Goal: Task Accomplishment & Management: Manage account settings

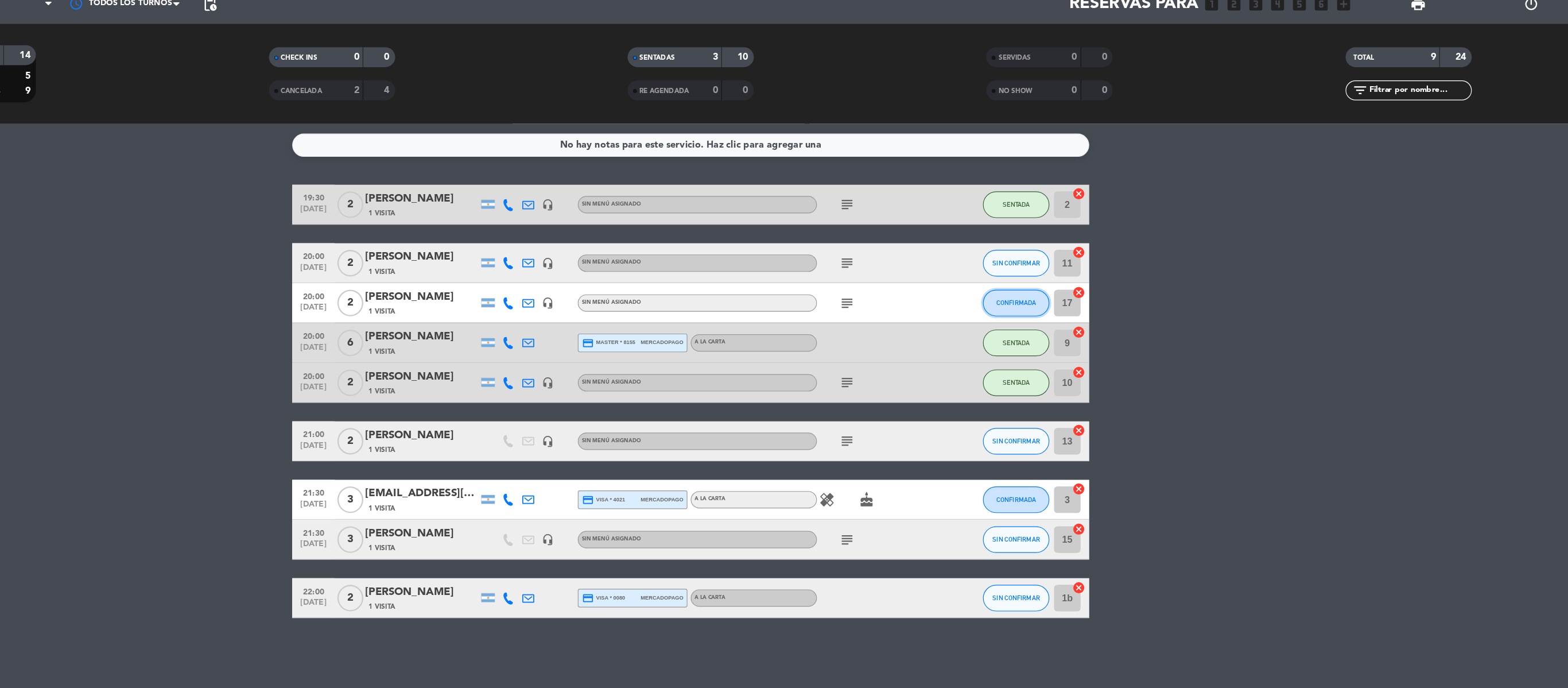
click at [1068, 313] on button "CONFIRMADA" at bounding box center [1065, 309] width 57 height 23
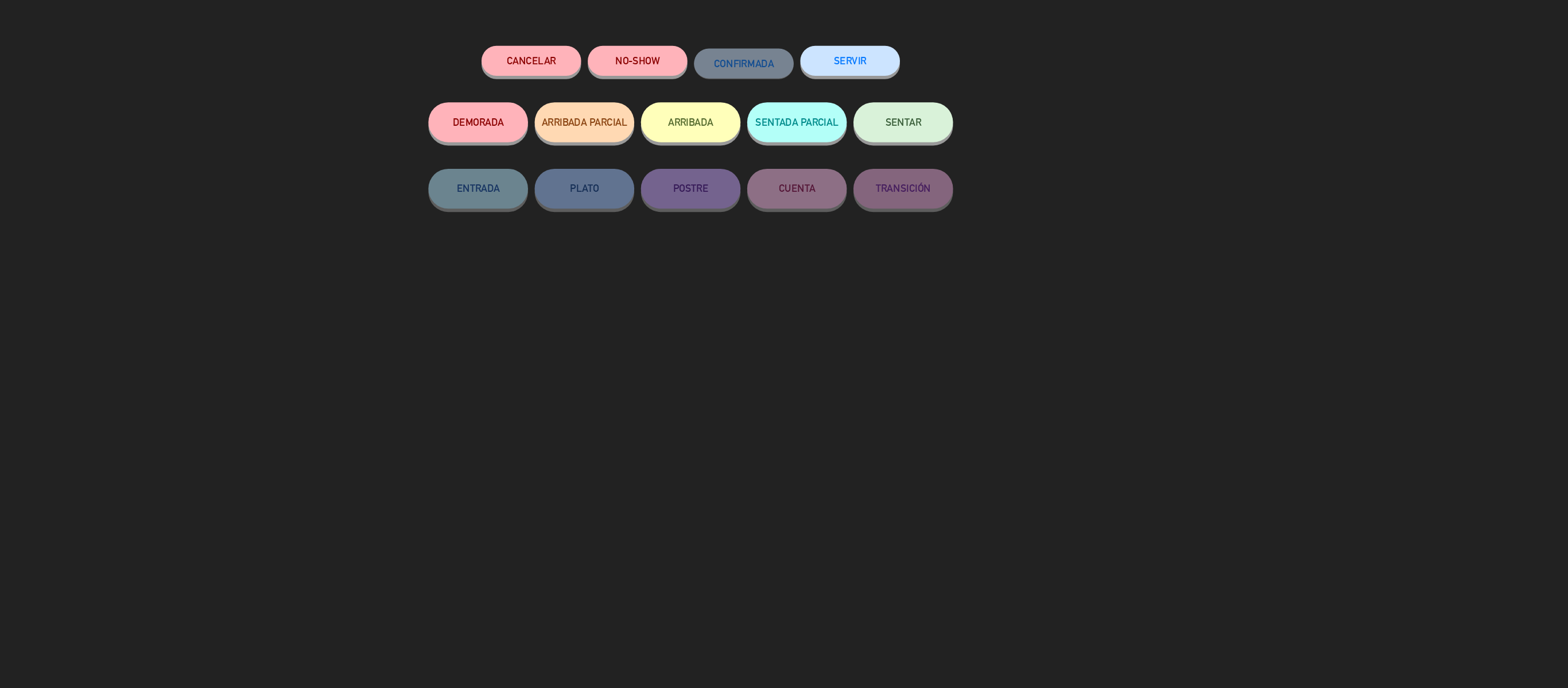
click at [951, 143] on button "SENTAR" at bounding box center [968, 154] width 86 height 35
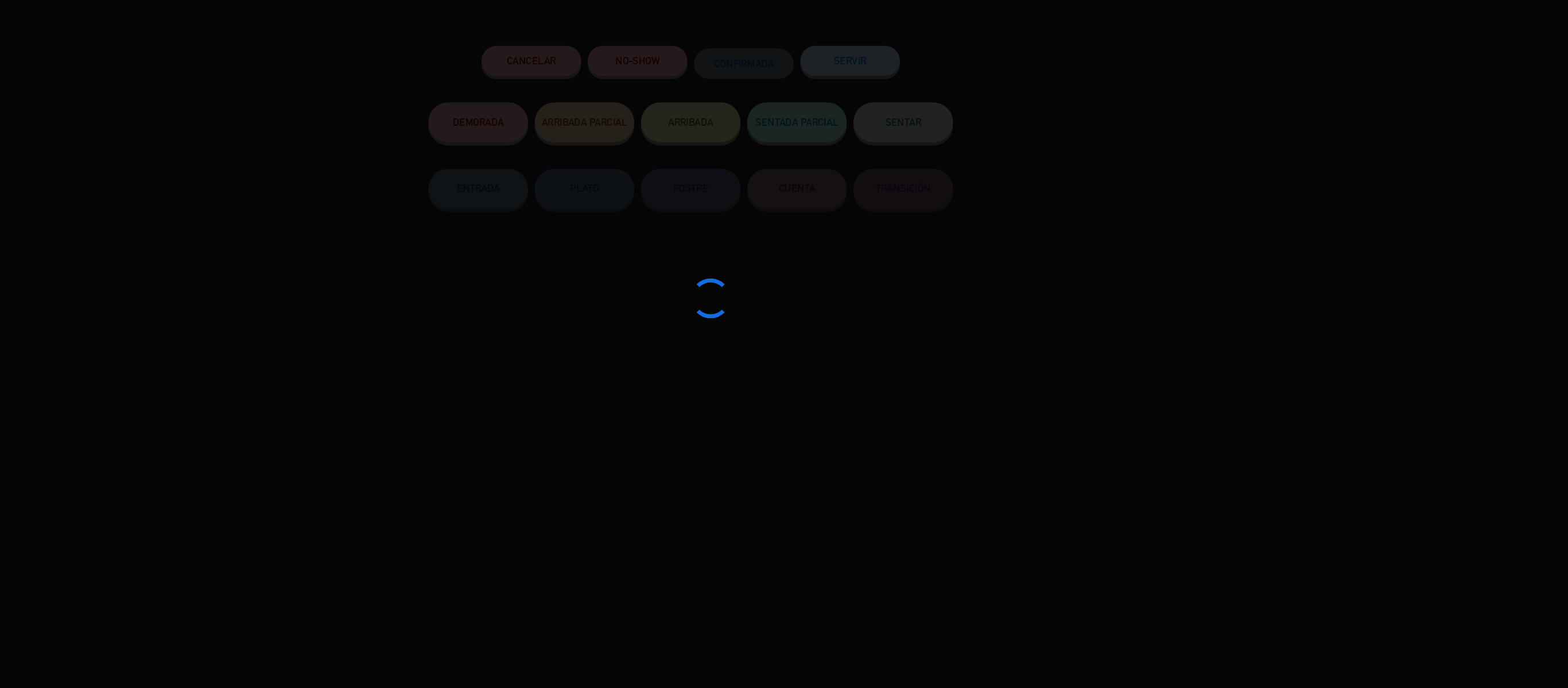
click at [951, 143] on div at bounding box center [784, 344] width 1568 height 688
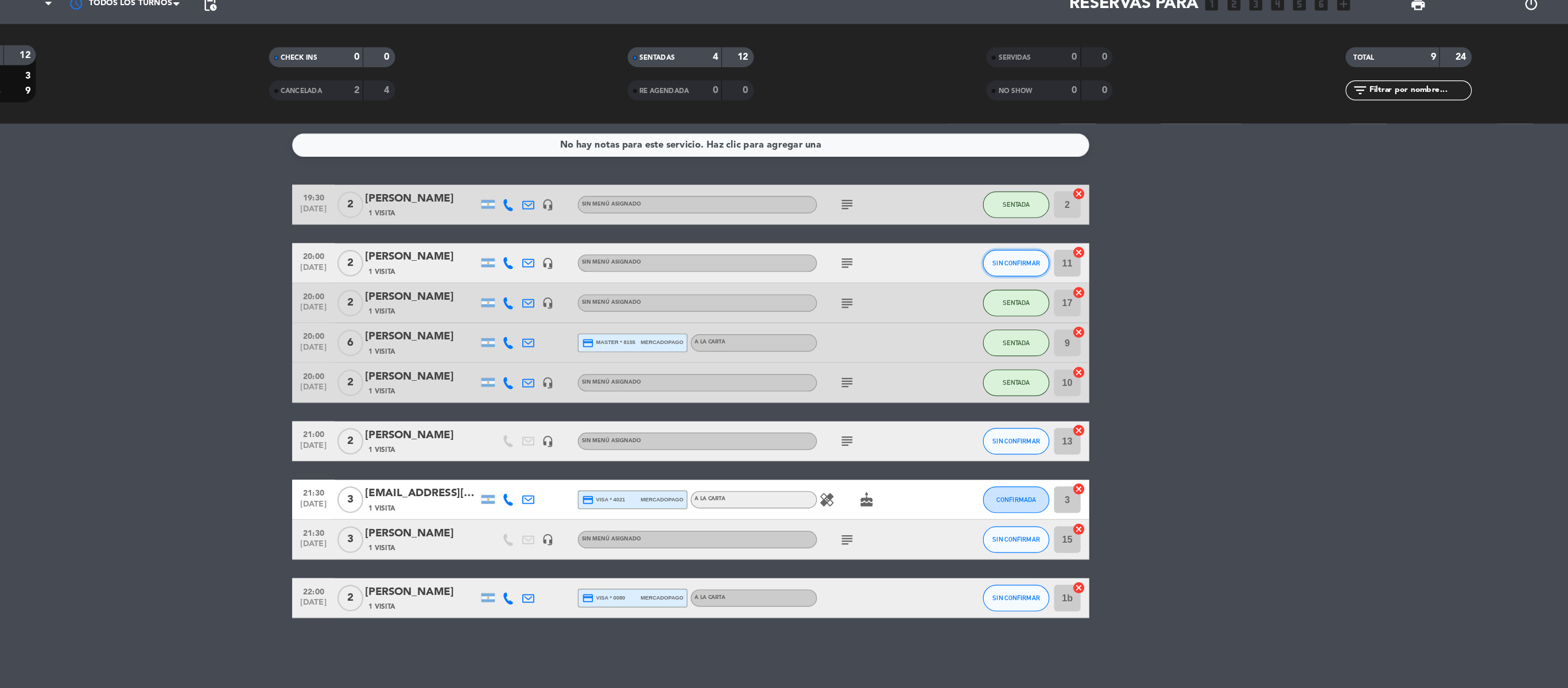
click at [1079, 278] on button "SIN CONFIRMAR" at bounding box center [1065, 275] width 57 height 23
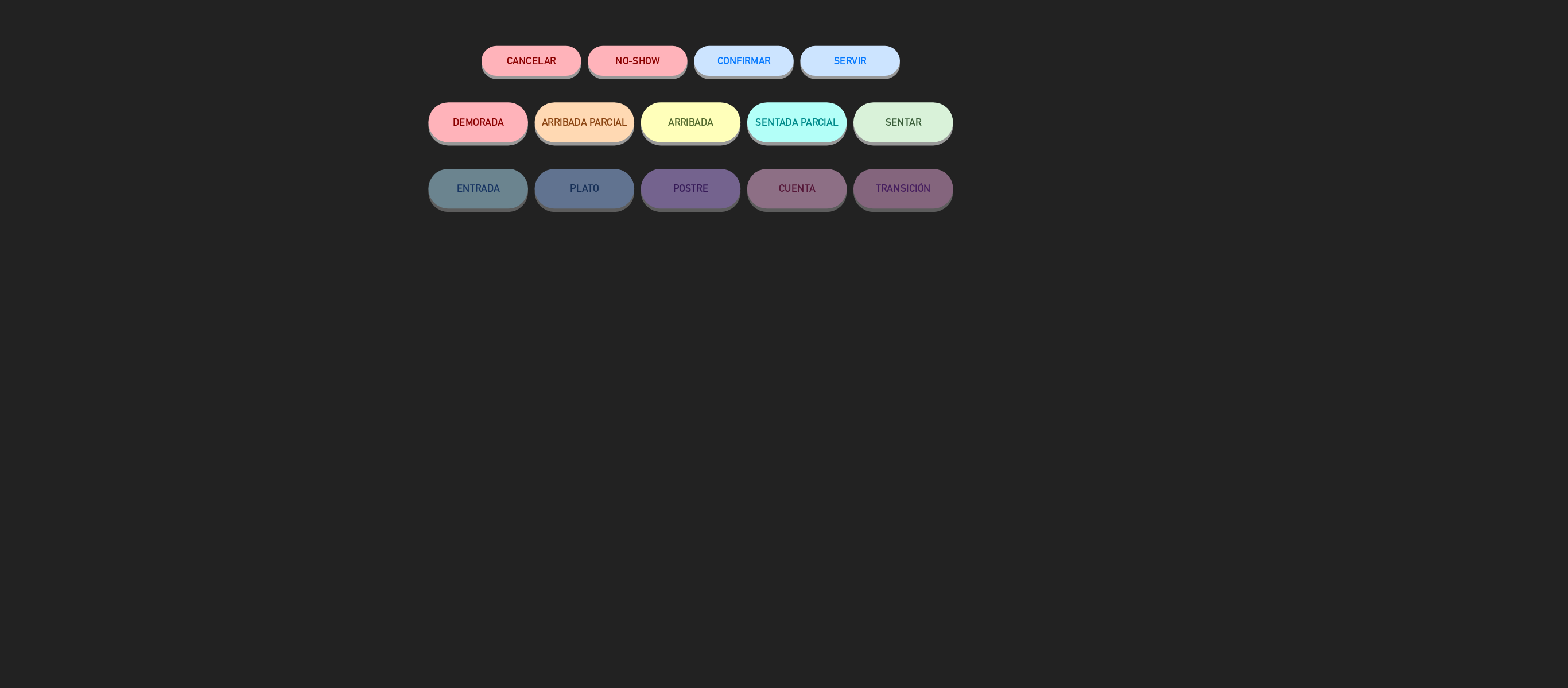
click at [985, 154] on button "SENTAR" at bounding box center [968, 154] width 86 height 35
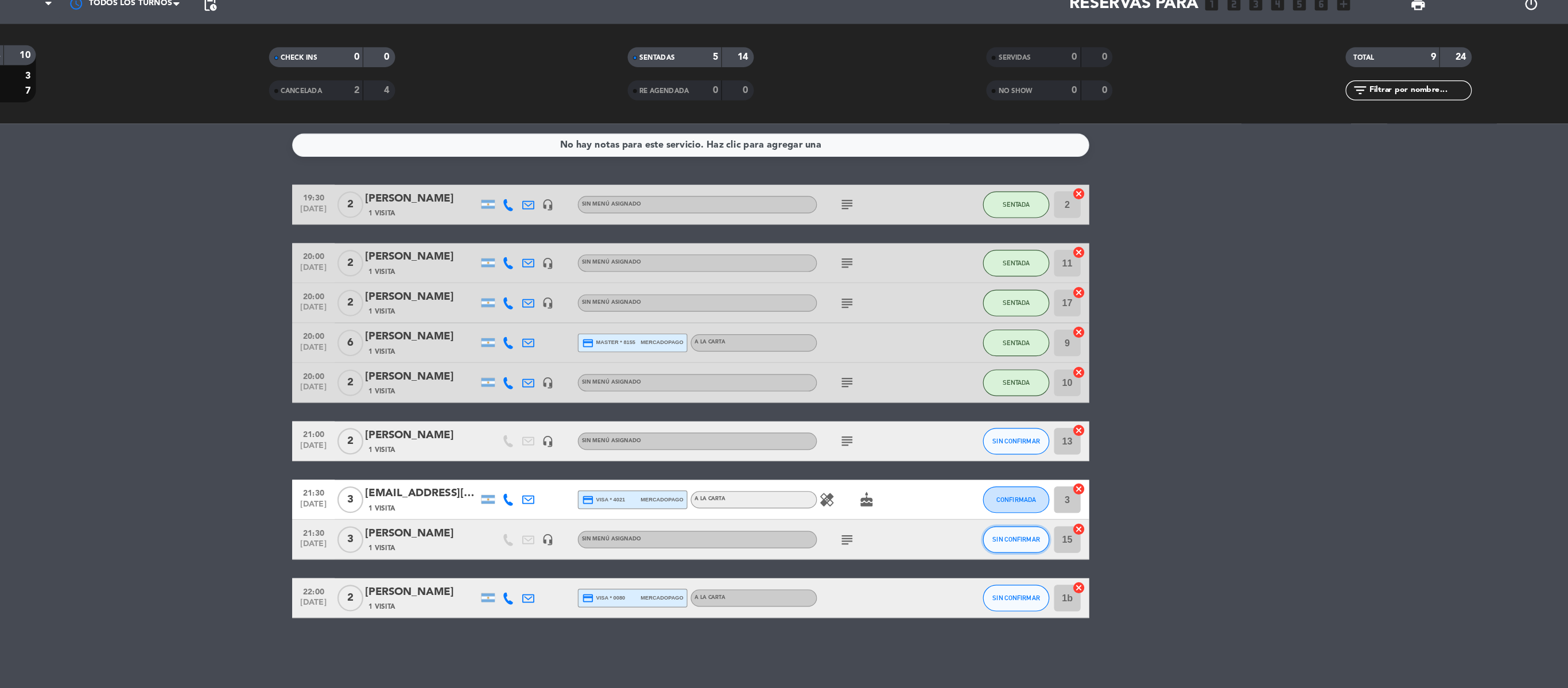
click at [1057, 517] on button "SIN CONFIRMAR" at bounding box center [1065, 514] width 57 height 23
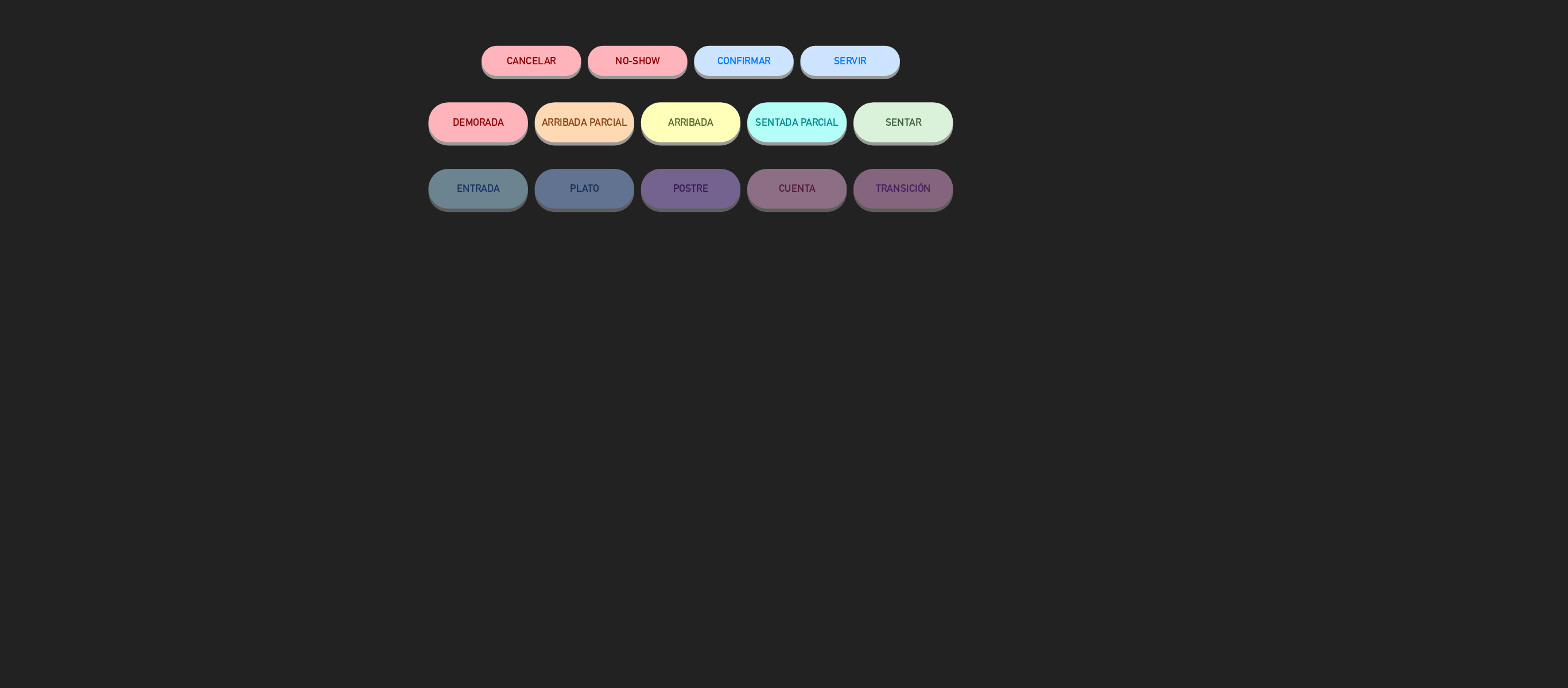
click at [994, 150] on button "SENTAR" at bounding box center [968, 154] width 86 height 35
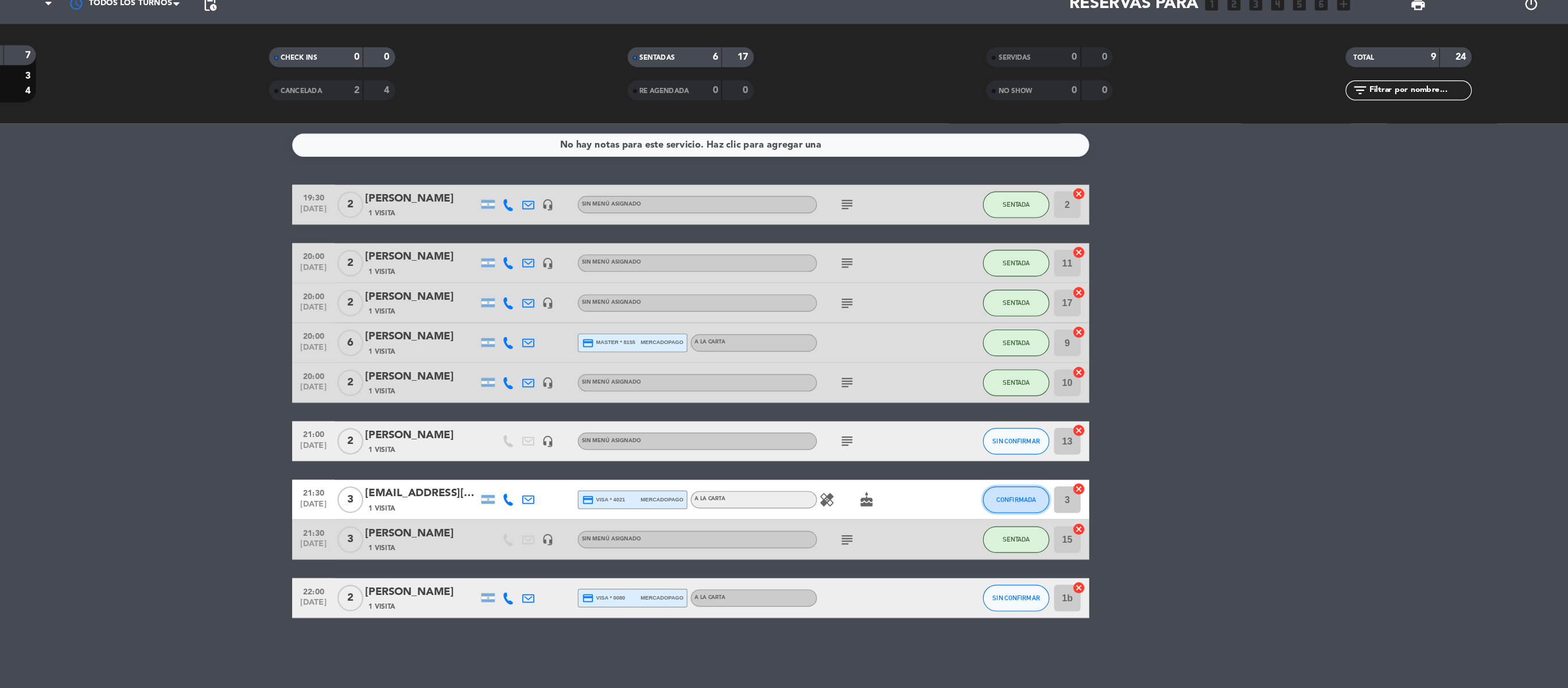
click at [1079, 479] on span "CONFIRMADA" at bounding box center [1066, 479] width 34 height 6
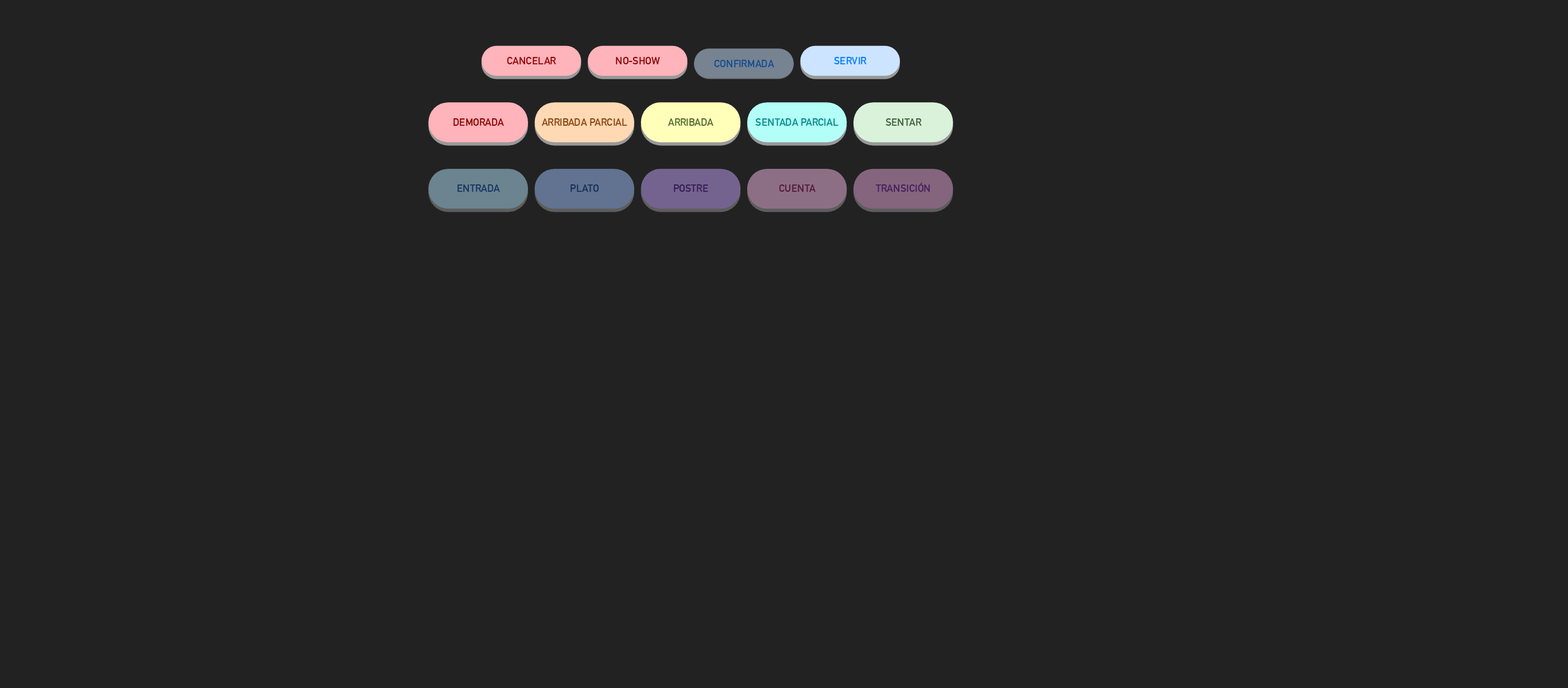
click at [957, 146] on button "SENTAR" at bounding box center [968, 154] width 86 height 35
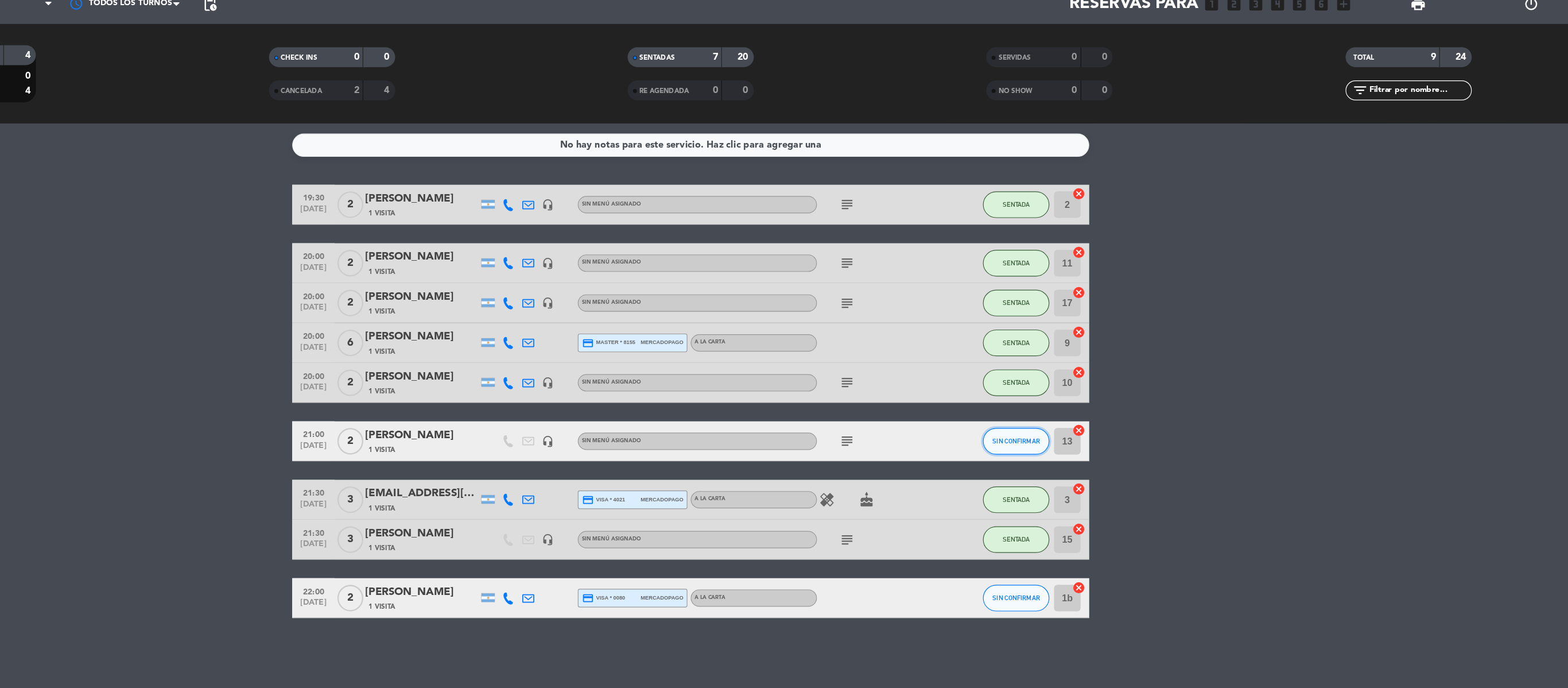
click at [1063, 431] on span "SIN CONFIRMAR" at bounding box center [1066, 429] width 41 height 6
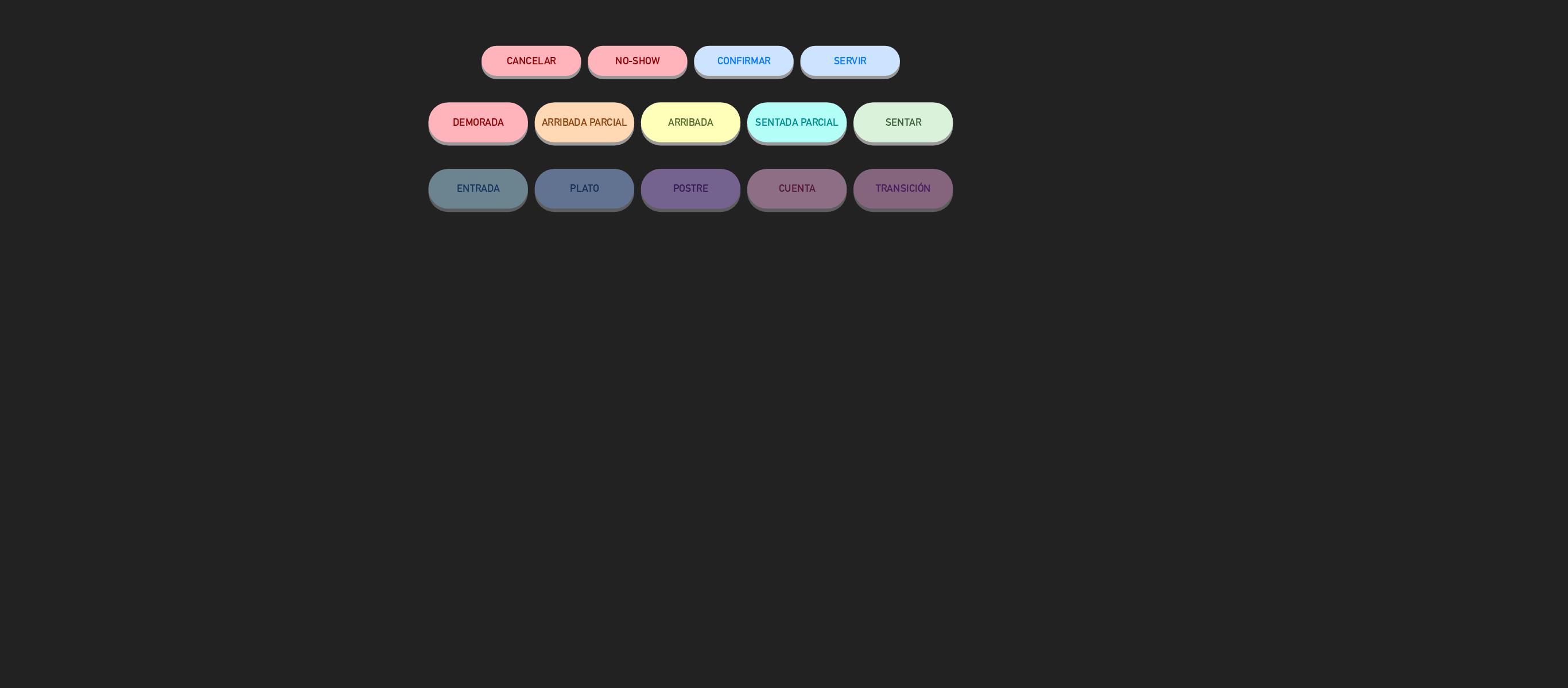
click at [975, 151] on span "SENTAR" at bounding box center [968, 154] width 31 height 10
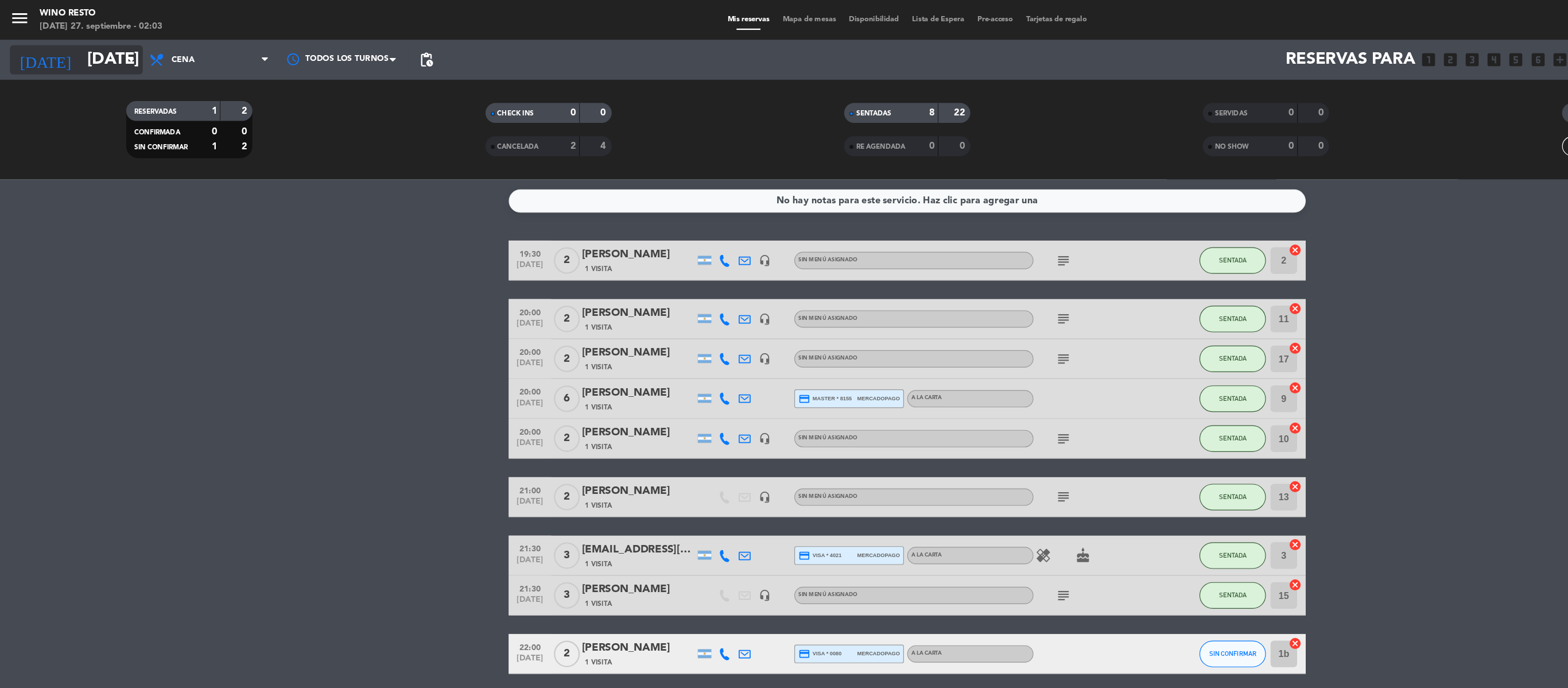
click at [105, 44] on input "[DATE]" at bounding box center [161, 52] width 183 height 29
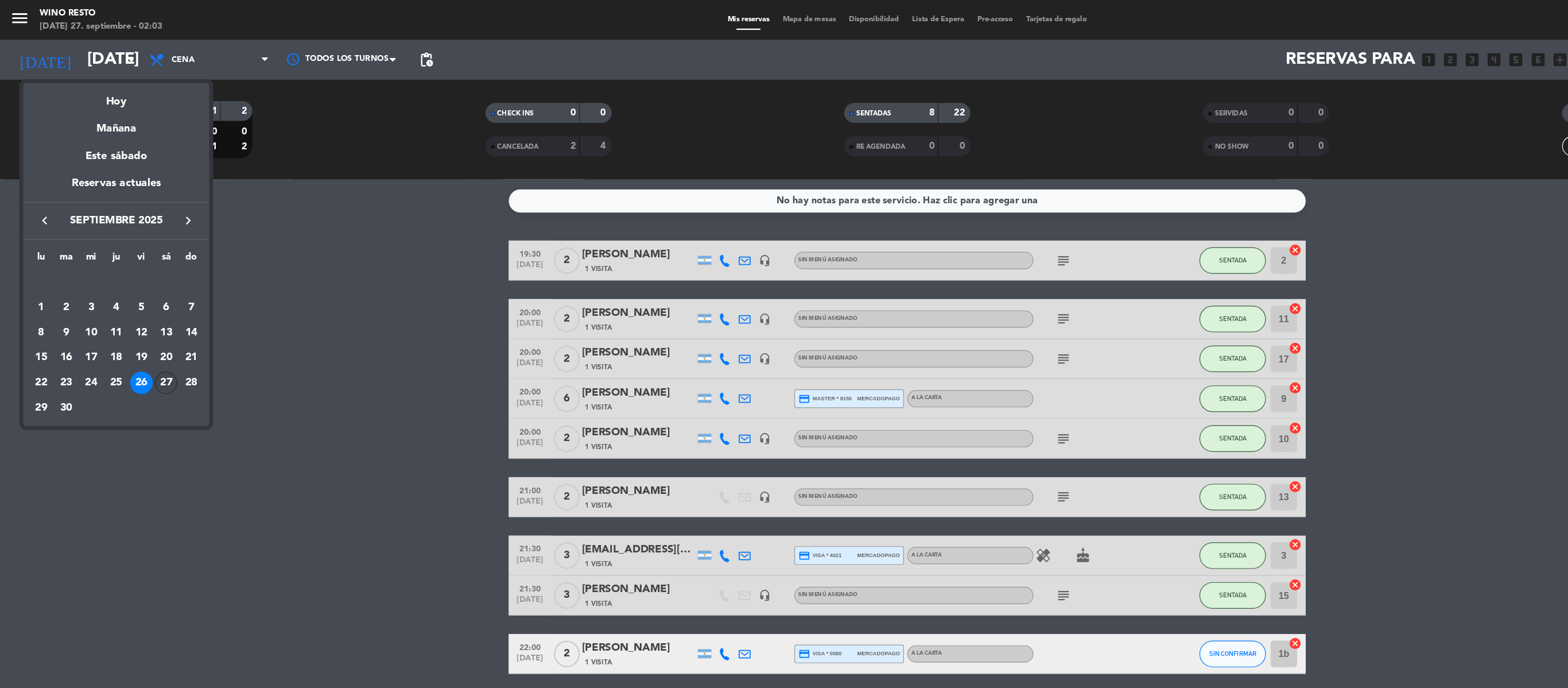
click at [135, 327] on div "27" at bounding box center [143, 330] width 19 height 19
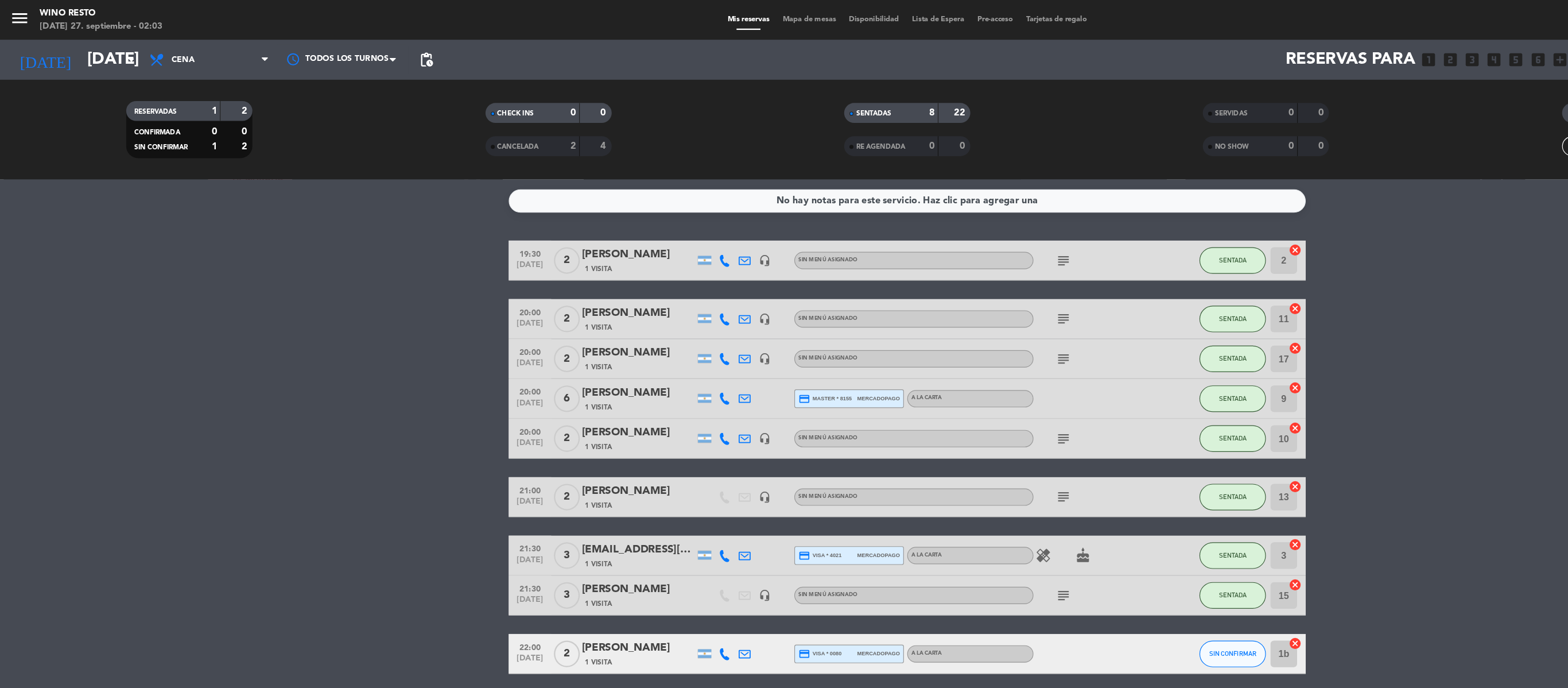
type input "[DATE]"
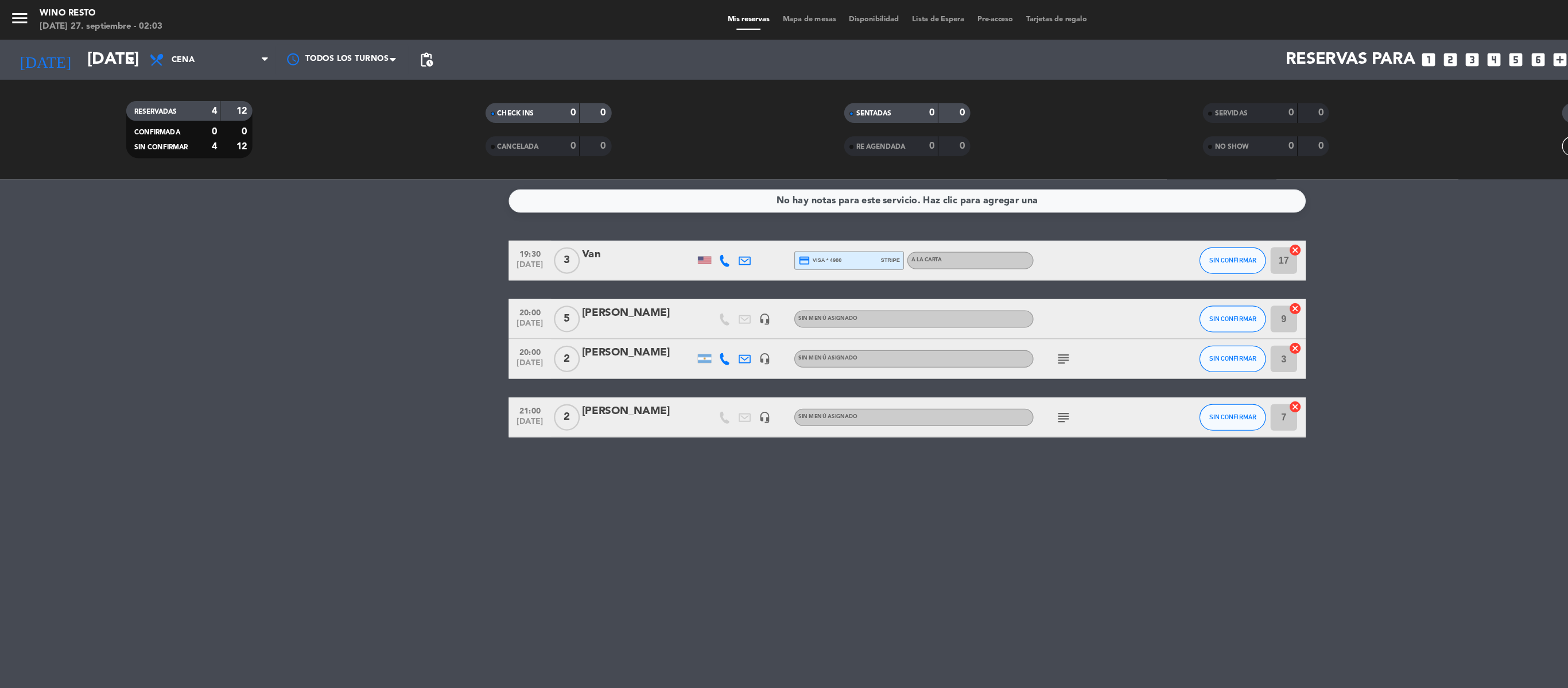
click at [924, 305] on icon "subject" at bounding box center [919, 310] width 14 height 14
click at [916, 353] on icon "subject" at bounding box center [919, 360] width 14 height 14
